Goal: Find specific page/section: Find specific page/section

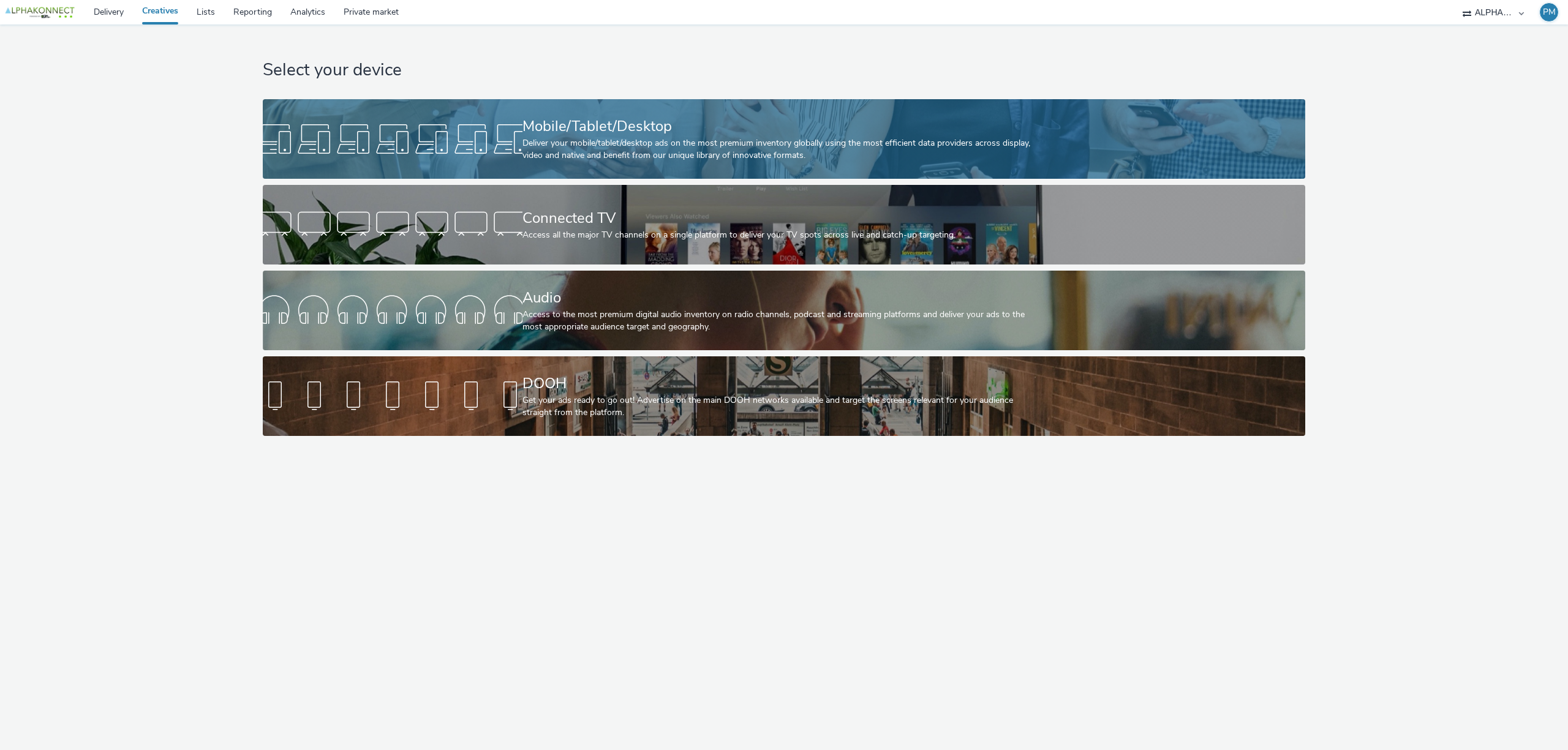
click at [538, 155] on div "Deliver your mobile/tablet/desktop ads on the most premium inventory globally u…" at bounding box center [783, 150] width 519 height 25
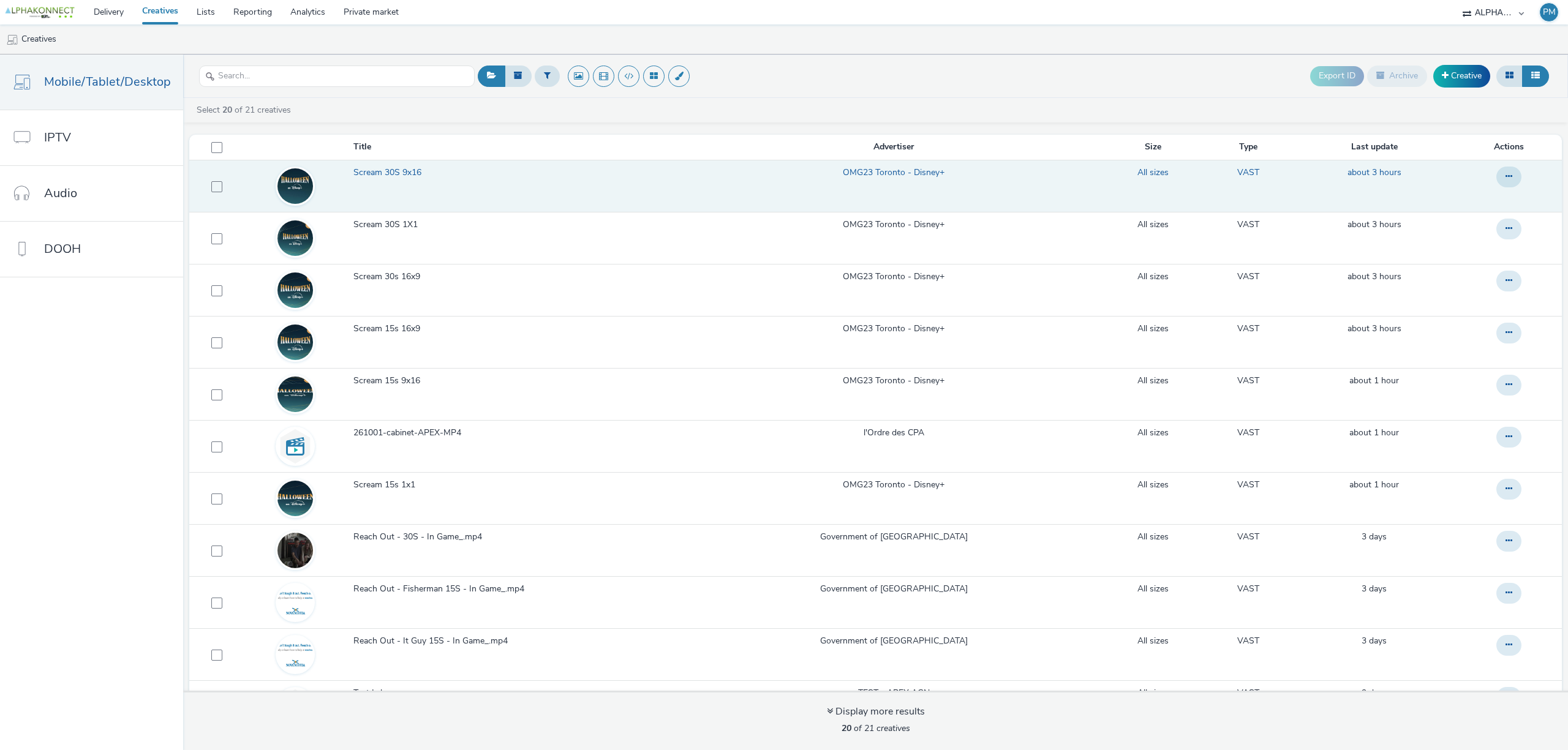
click at [403, 171] on span "Scream 30S 9x16" at bounding box center [390, 172] width 72 height 13
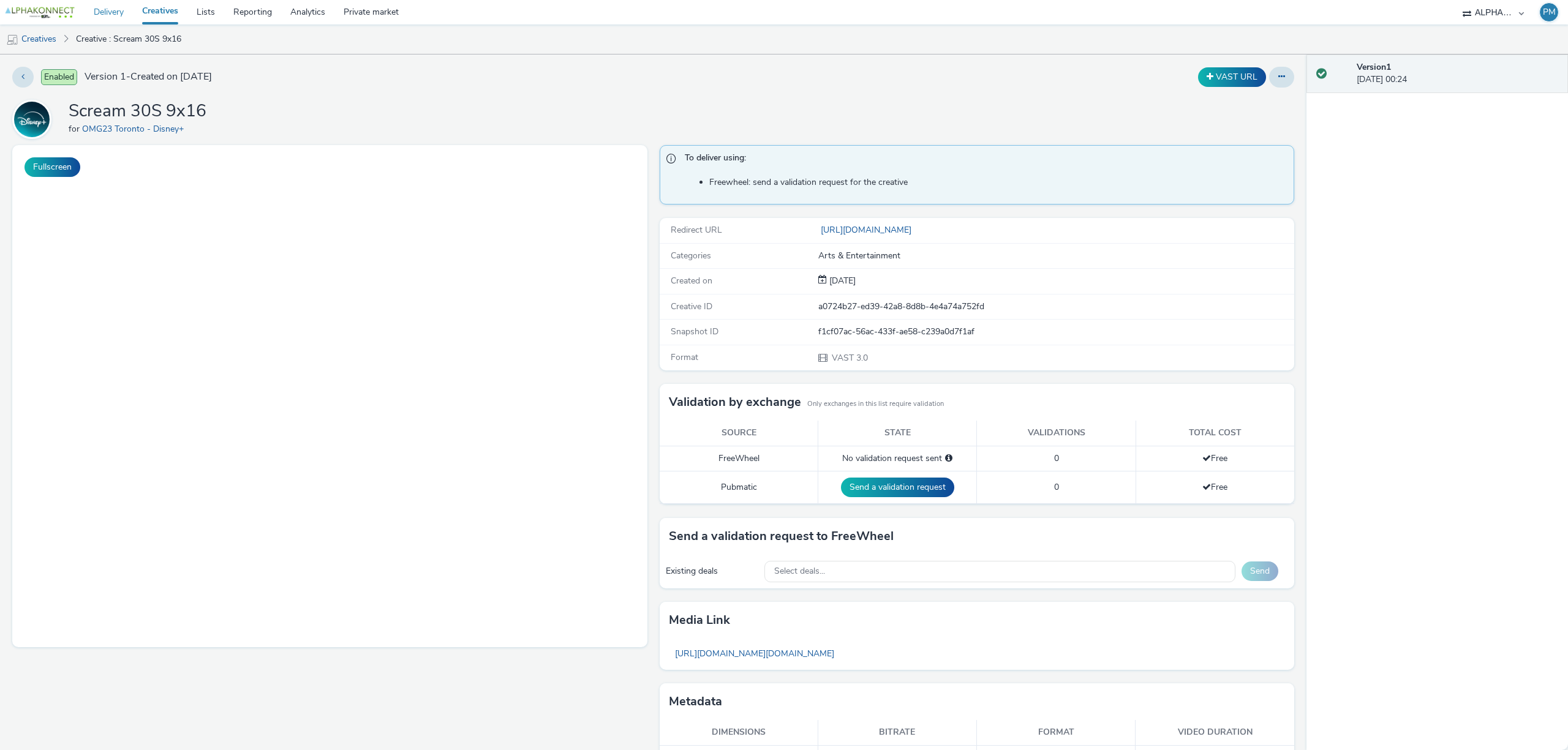
click at [123, 13] on link "Delivery" at bounding box center [108, 12] width 48 height 24
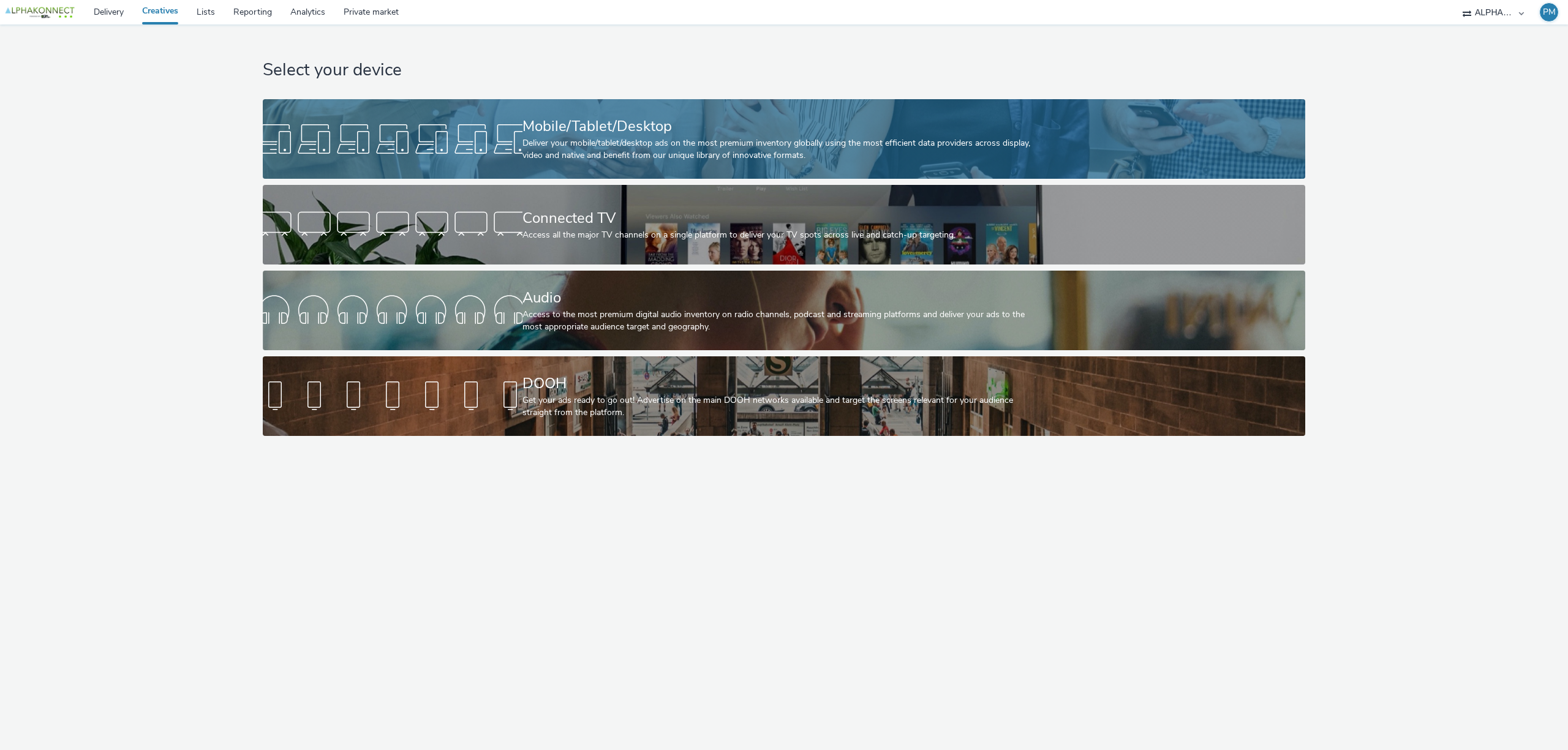
click at [441, 132] on div at bounding box center [392, 139] width 260 height 39
